Goal: Task Accomplishment & Management: Use online tool/utility

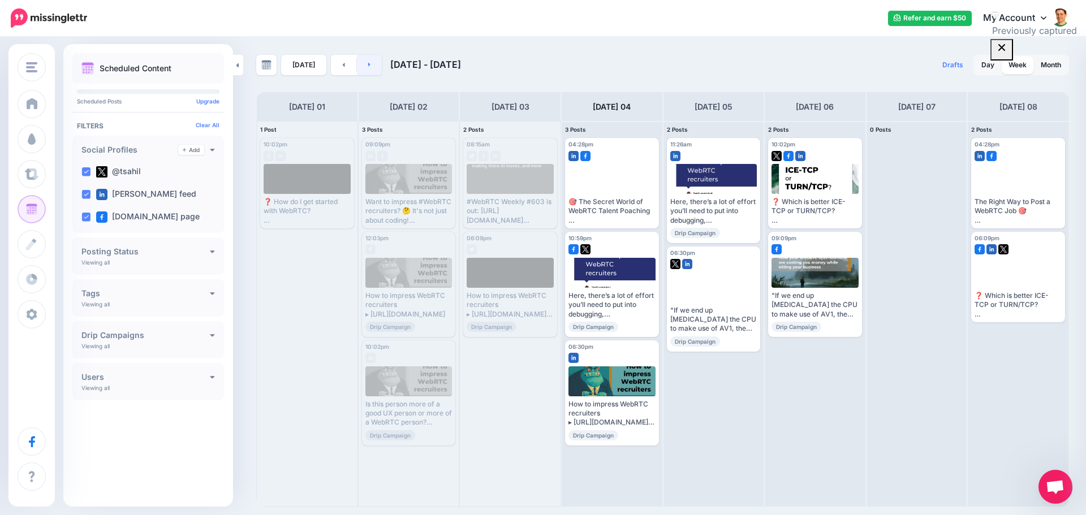
click at [371, 58] on link at bounding box center [369, 65] width 25 height 20
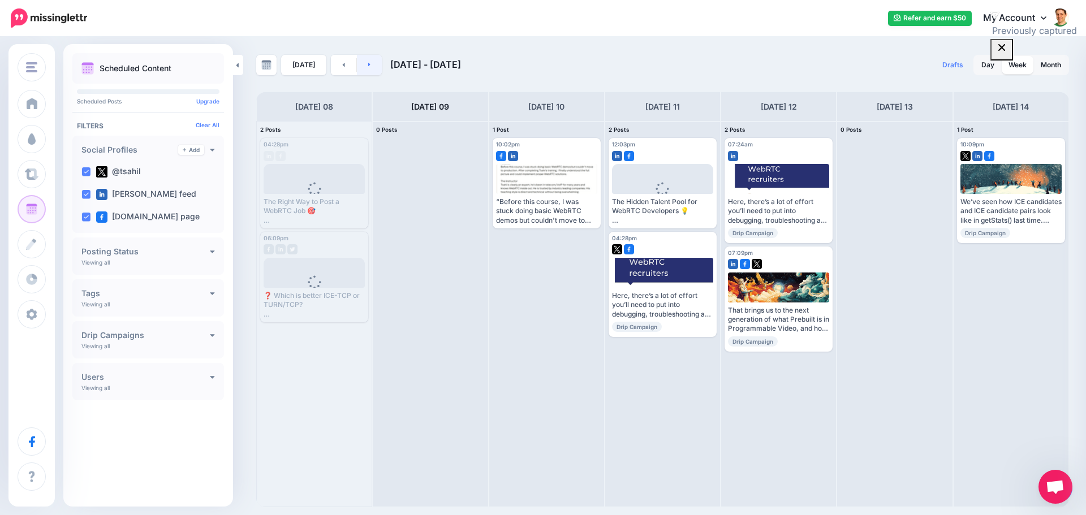
click at [368, 66] on link at bounding box center [369, 65] width 25 height 20
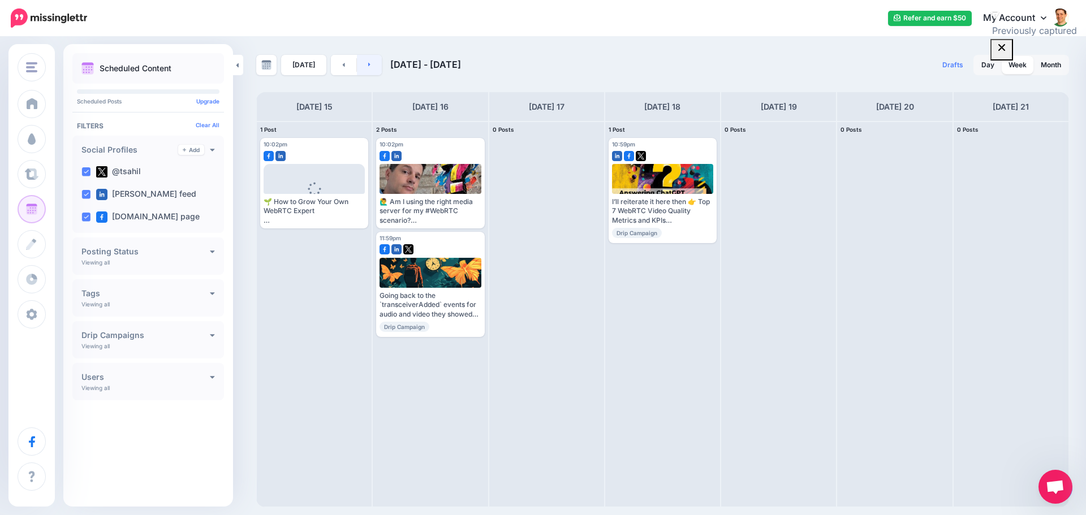
click at [368, 66] on link at bounding box center [369, 65] width 25 height 20
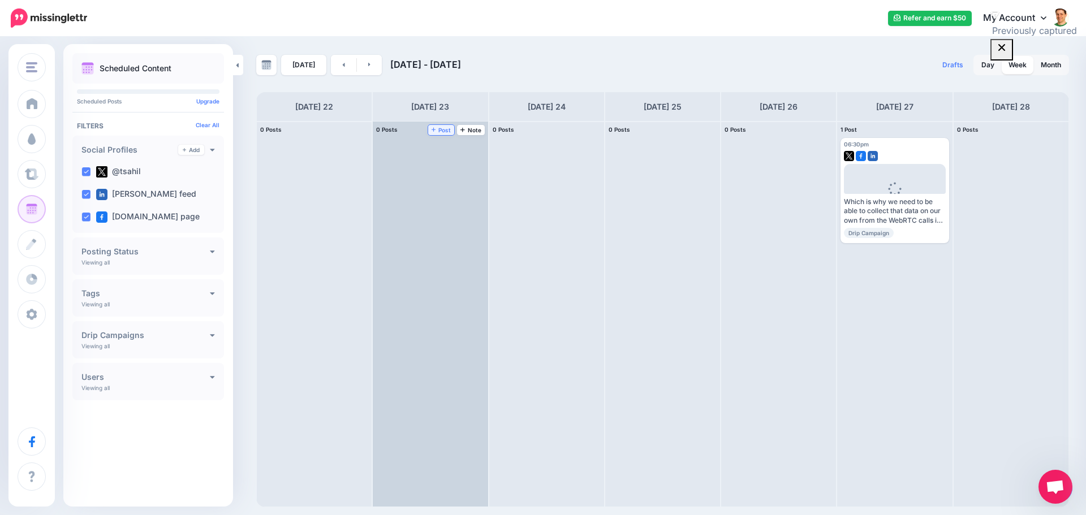
click at [442, 131] on span "Post" at bounding box center [442, 130] width 20 height 6
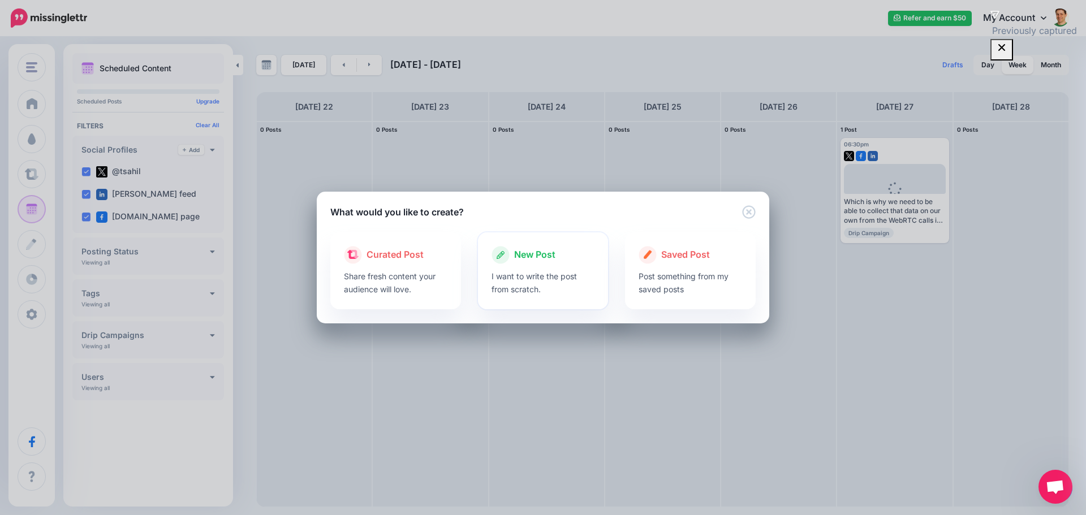
click at [545, 271] on p "I want to write the post from scratch." at bounding box center [544, 283] width 104 height 26
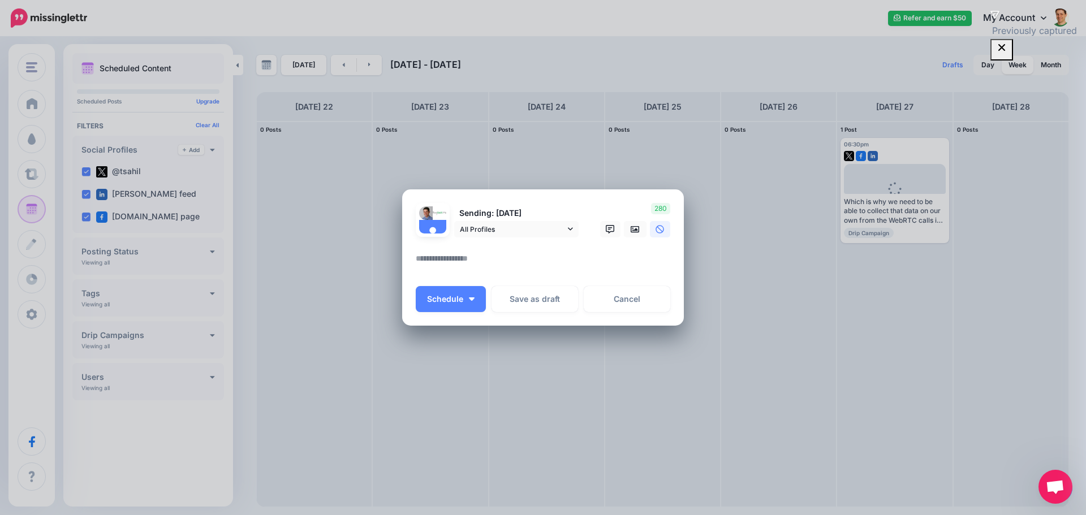
click at [532, 267] on textarea at bounding box center [546, 263] width 260 height 22
paste textarea "**********"
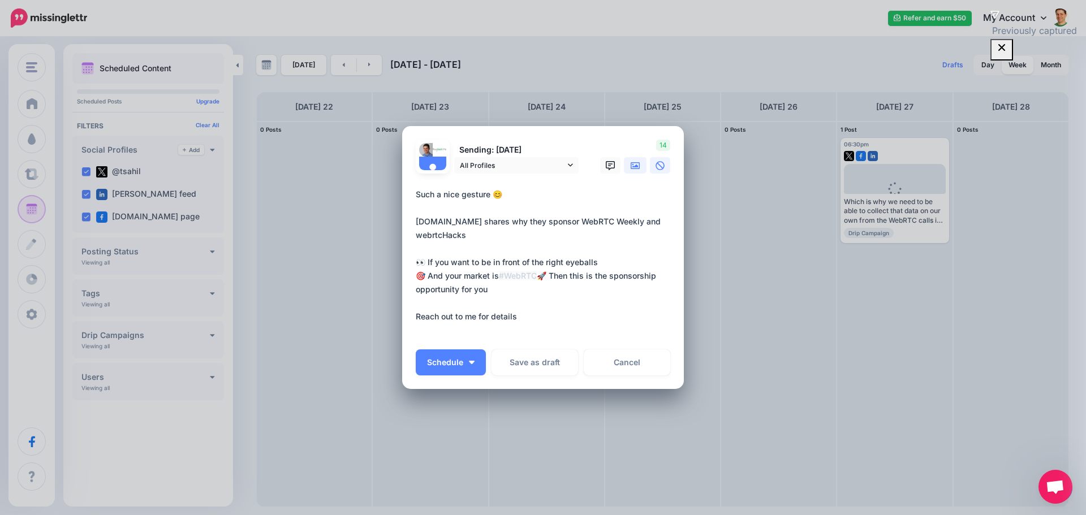
type textarea "**********"
click at [634, 163] on icon at bounding box center [635, 165] width 9 height 7
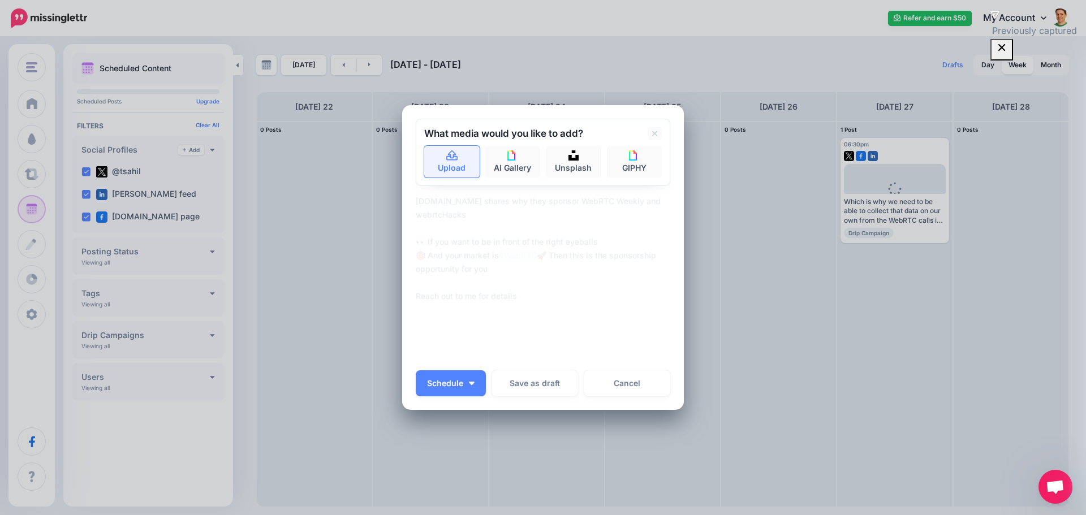
click at [445, 170] on link "Upload" at bounding box center [451, 162] width 55 height 32
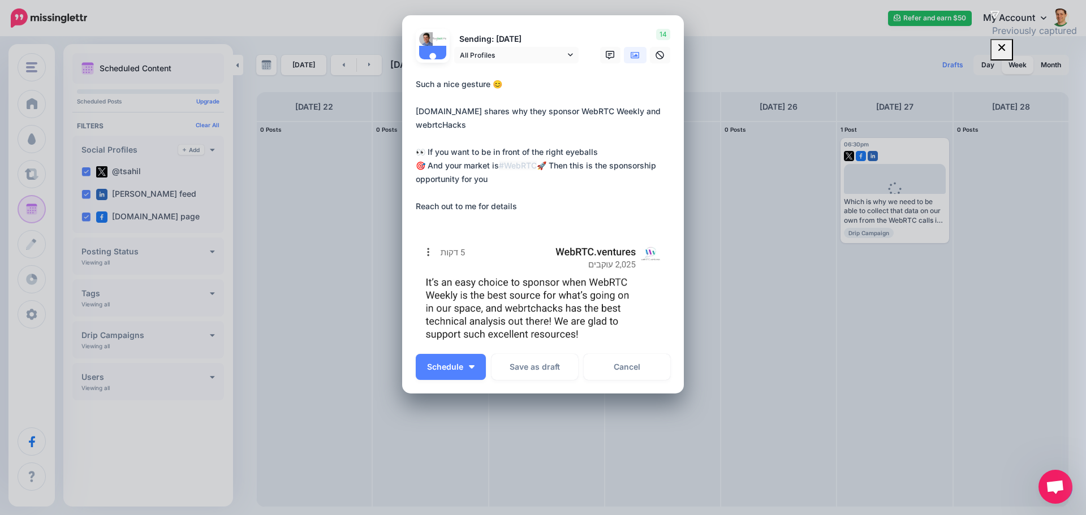
scroll to position [54, 0]
click at [438, 358] on button "Schedule" at bounding box center [451, 367] width 70 height 26
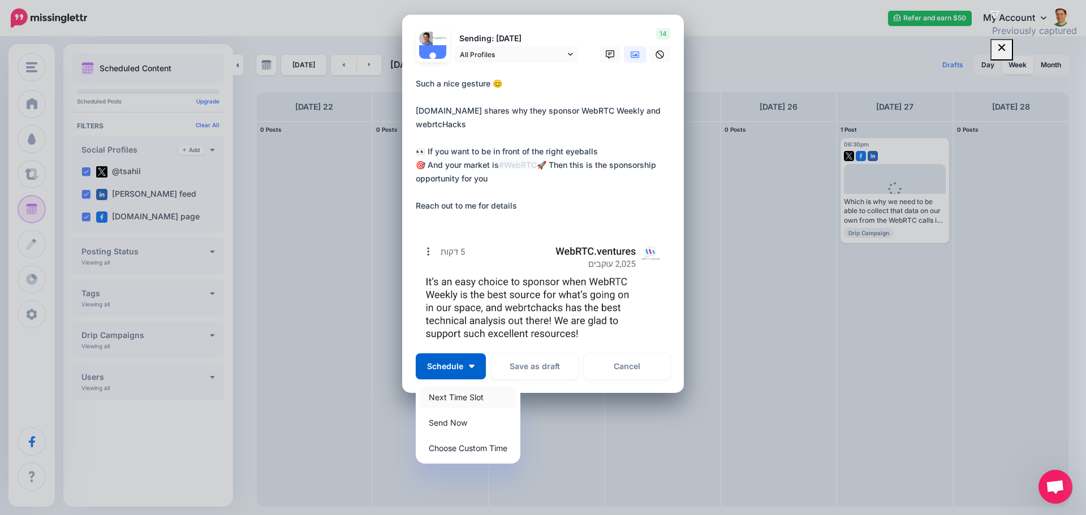
click at [435, 394] on link "Next Time Slot" at bounding box center [468, 397] width 96 height 22
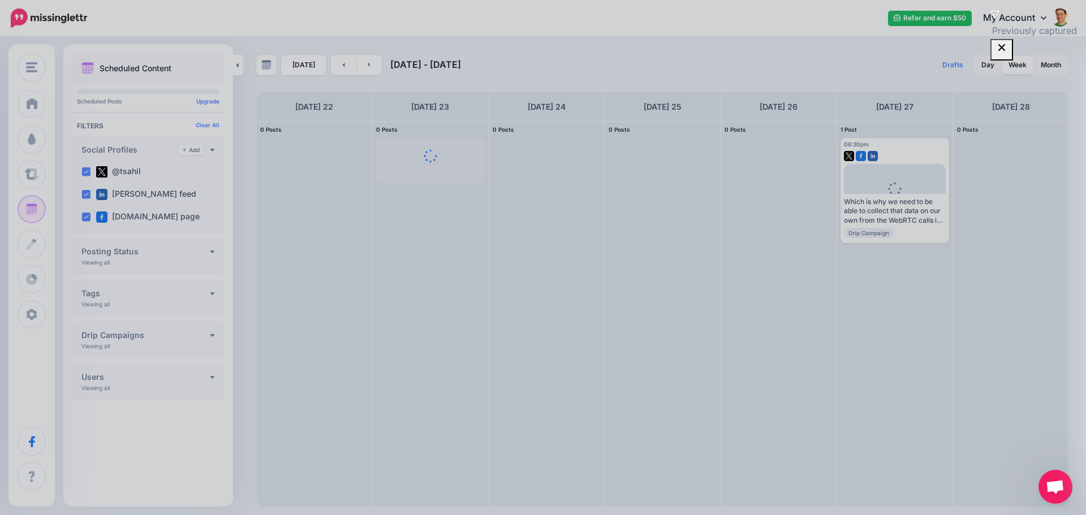
scroll to position [0, 0]
